Goal: Communication & Community: Answer question/provide support

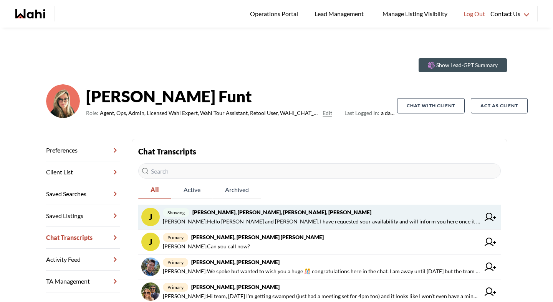
click at [252, 216] on span "showing [PERSON_NAME], [PERSON_NAME], [PERSON_NAME], [PERSON_NAME]" at bounding box center [321, 212] width 317 height 9
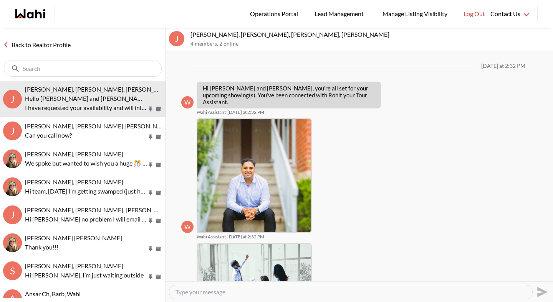
scroll to position [147, 0]
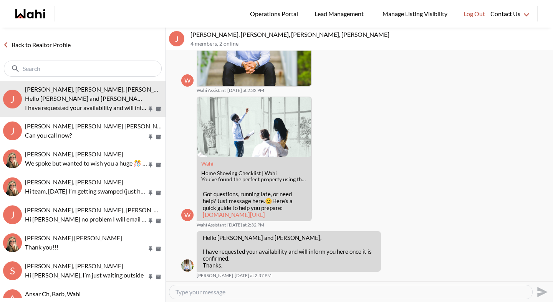
click at [64, 42] on link "Back to Realtor Profile" at bounding box center [37, 45] width 74 height 10
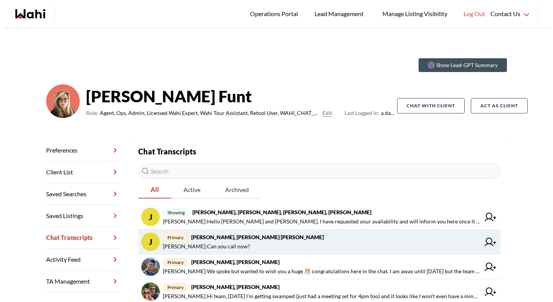
click at [186, 245] on span "[PERSON_NAME] : Can you call now?" at bounding box center [206, 246] width 87 height 9
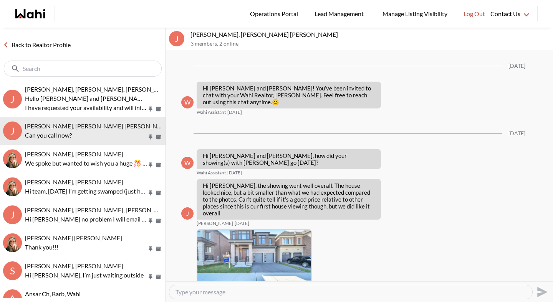
scroll to position [255, 0]
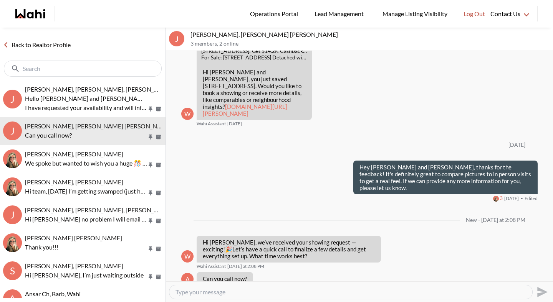
click at [229, 294] on textarea "Type your message" at bounding box center [350, 293] width 350 height 8
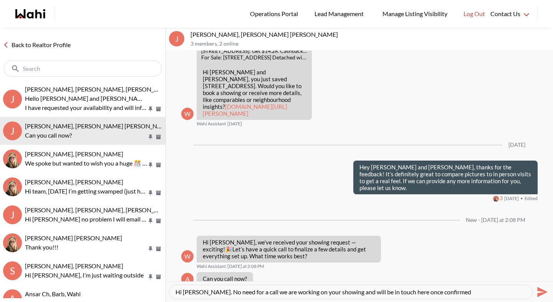
drag, startPoint x: 249, startPoint y: 292, endPoint x: 489, endPoint y: 291, distance: 239.8
click at [489, 291] on textarea "Hi [PERSON_NAME]. No need for a call we are working on your showing and will be…" at bounding box center [350, 293] width 350 height 8
type textarea "Hi [PERSON_NAME]. No need for a call. Rohit will be showing you the property."
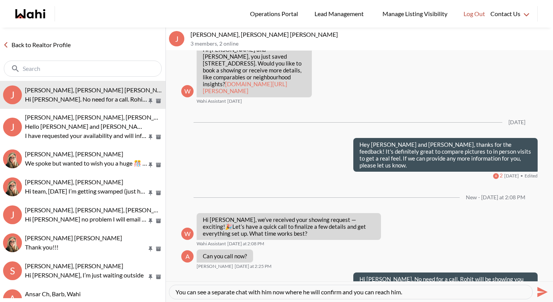
type textarea "You can see a separate chat with him now where he will confirm and you can reac…"
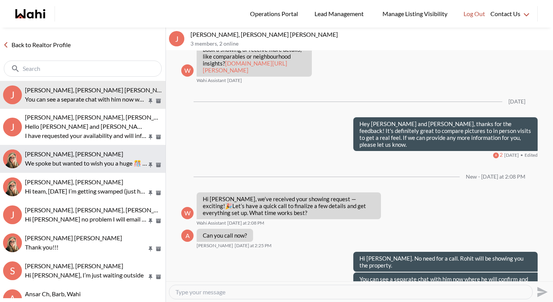
click at [104, 158] on div "[PERSON_NAME], [PERSON_NAME] We spoke but wanted to wish you a huge 🎊 congratul…" at bounding box center [93, 159] width 137 height 18
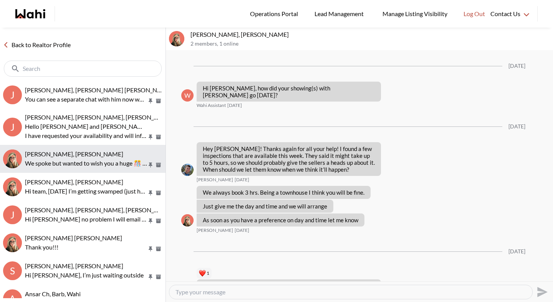
scroll to position [826, 0]
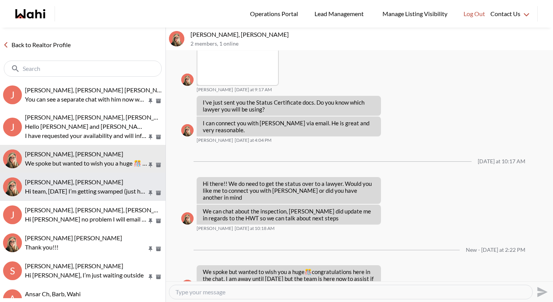
click at [101, 187] on p "Hi team, [DATE] I’m getting swamped (just had a meeting set for 4pm too) and it…" at bounding box center [86, 191] width 122 height 9
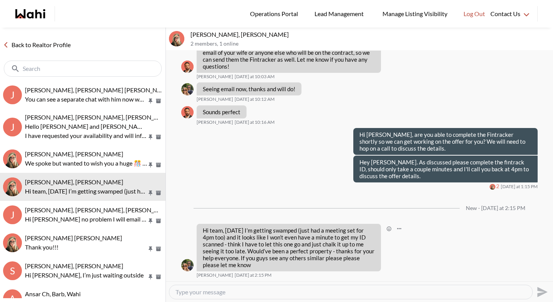
scroll to position [660, 0]
click at [358, 291] on textarea "Type your message" at bounding box center [350, 293] width 350 height 8
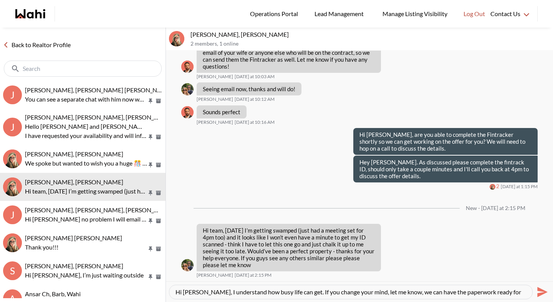
scroll to position [7, 0]
type textarea "Hi [PERSON_NAME], I understand how busy life can get. If you change your mind, …"
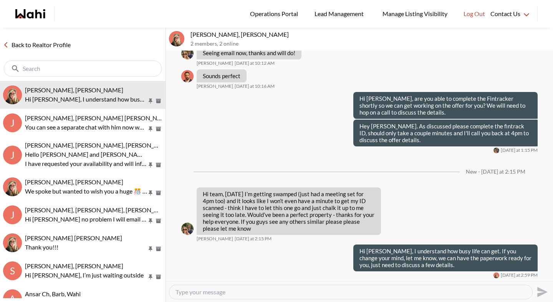
scroll to position [697, 0]
click at [68, 44] on link "Back to Realtor Profile" at bounding box center [37, 45] width 74 height 10
